Goal: Task Accomplishment & Management: Manage account settings

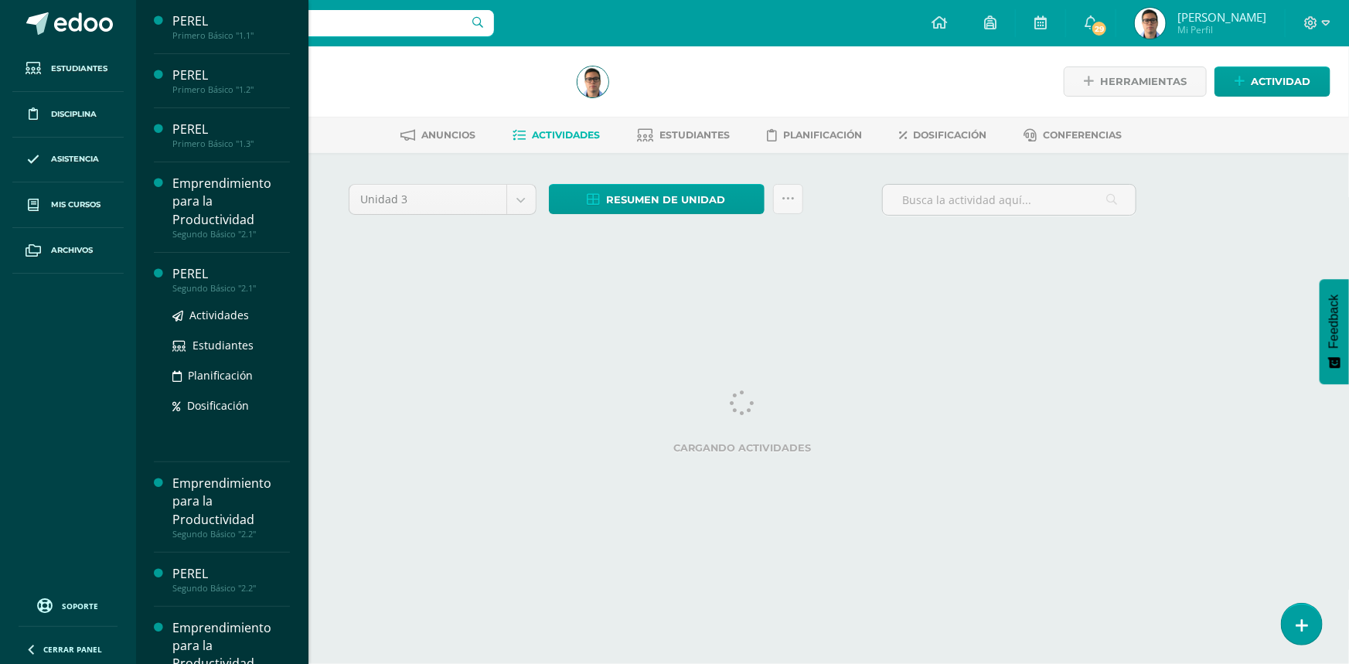
click at [213, 275] on div "PEREL" at bounding box center [230, 274] width 117 height 18
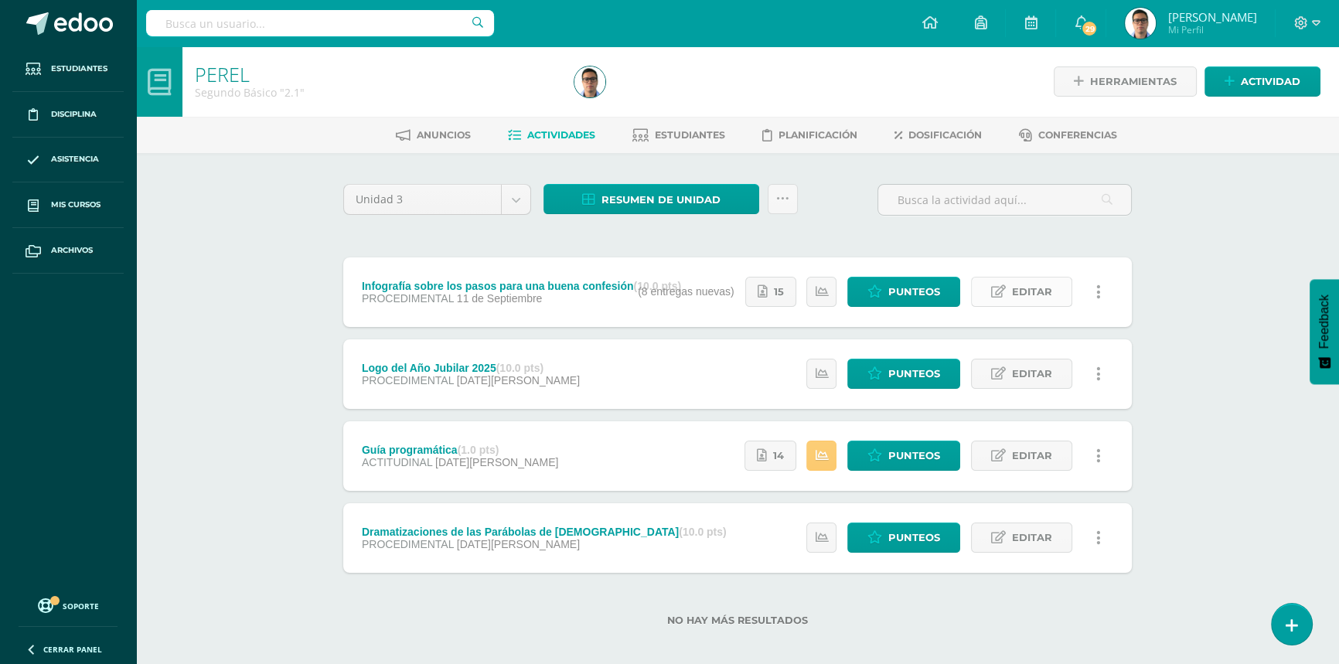
click at [1022, 287] on span "Editar" at bounding box center [1032, 291] width 40 height 29
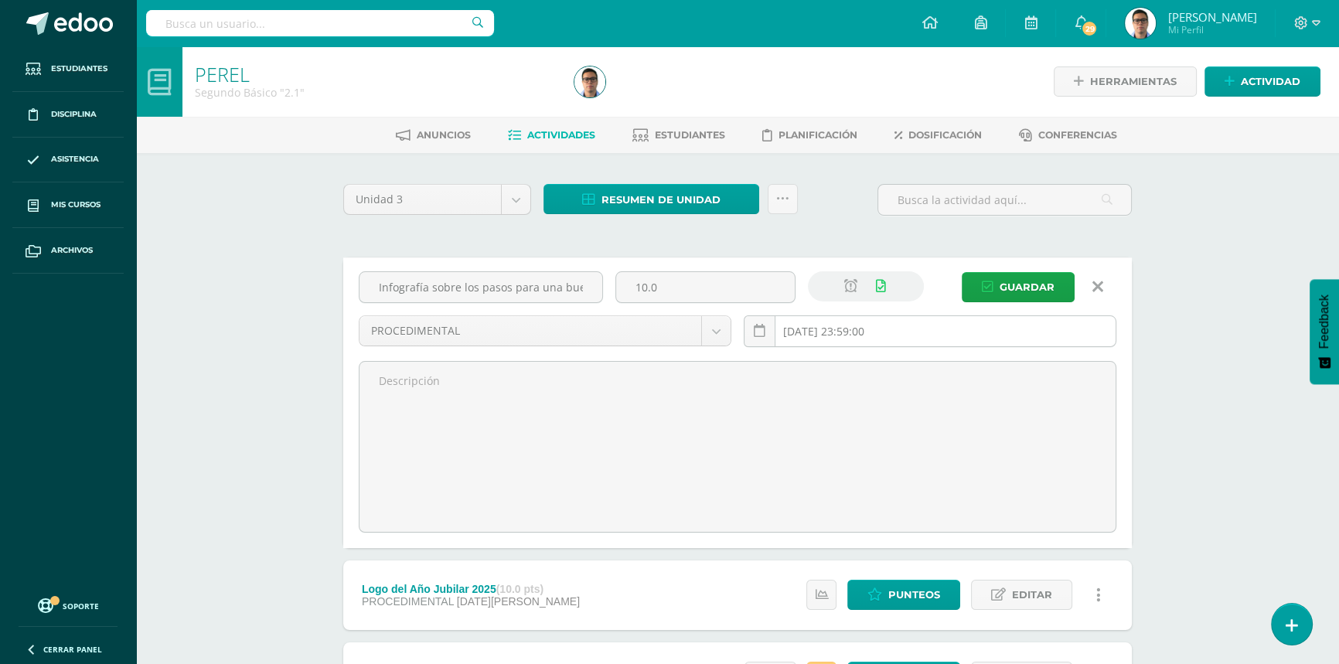
click at [941, 327] on input "2025-09-11 23:59:00" at bounding box center [929, 331] width 371 height 30
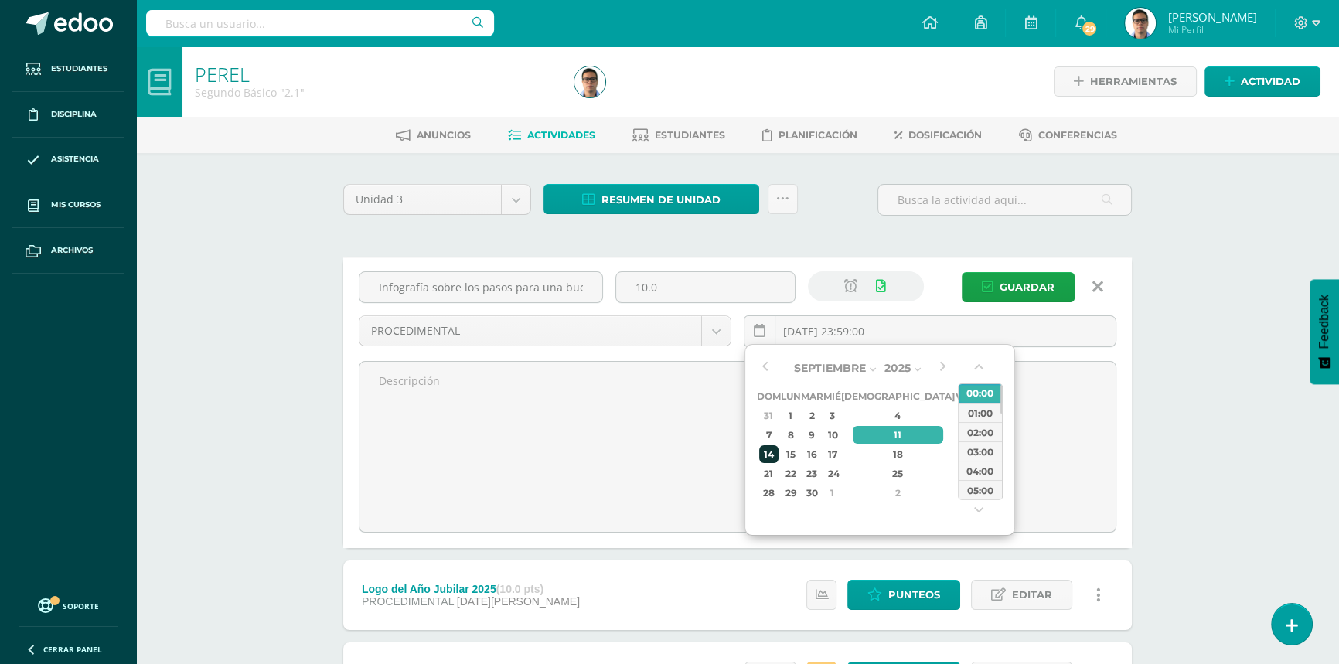
click at [776, 451] on div "14" at bounding box center [768, 454] width 19 height 18
type input "2025-09-14 23:59"
click at [1038, 288] on span "Guardar" at bounding box center [1026, 287] width 55 height 29
